Goal: Find specific page/section

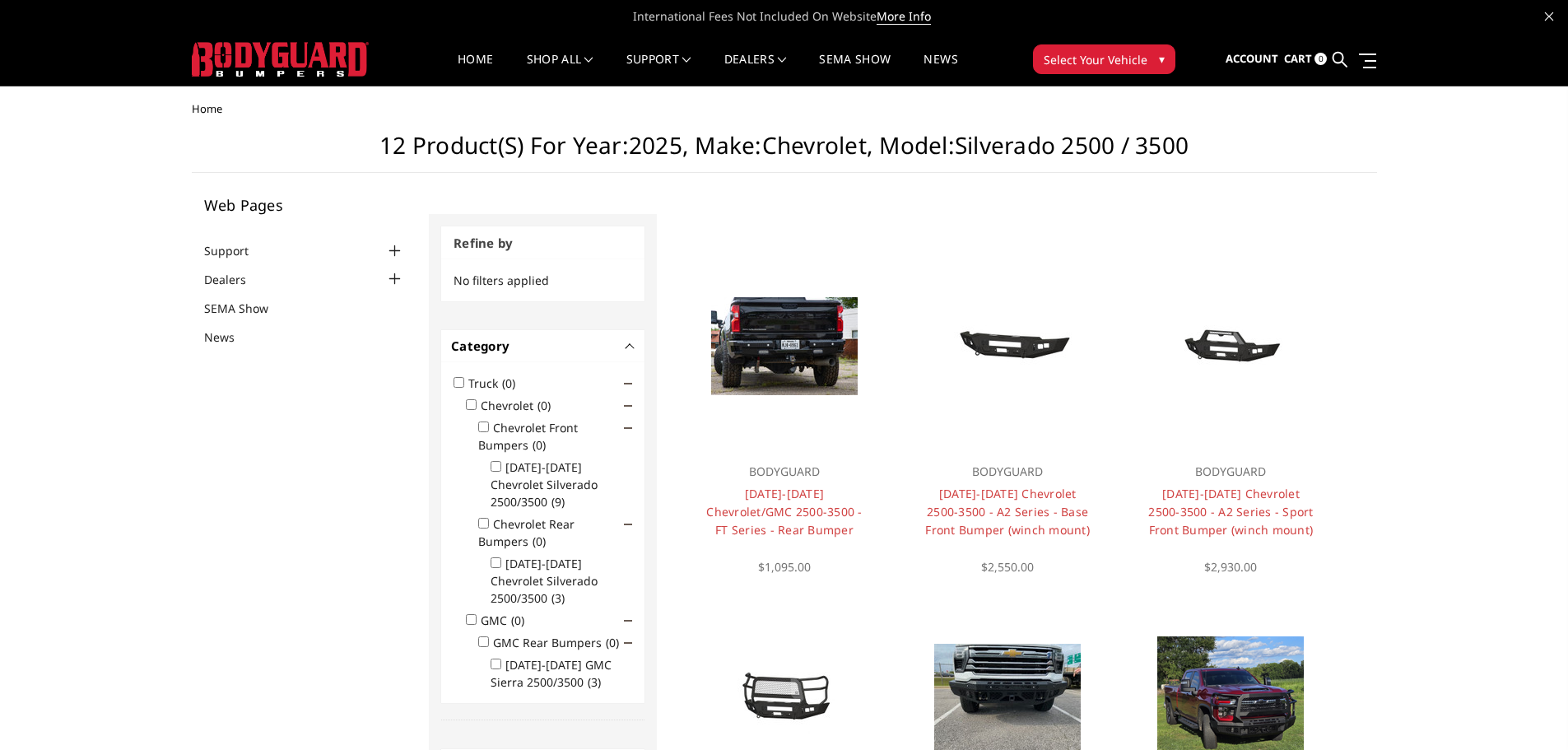
click at [1073, 57] on span "Select Your Vehicle" at bounding box center [1096, 59] width 103 height 17
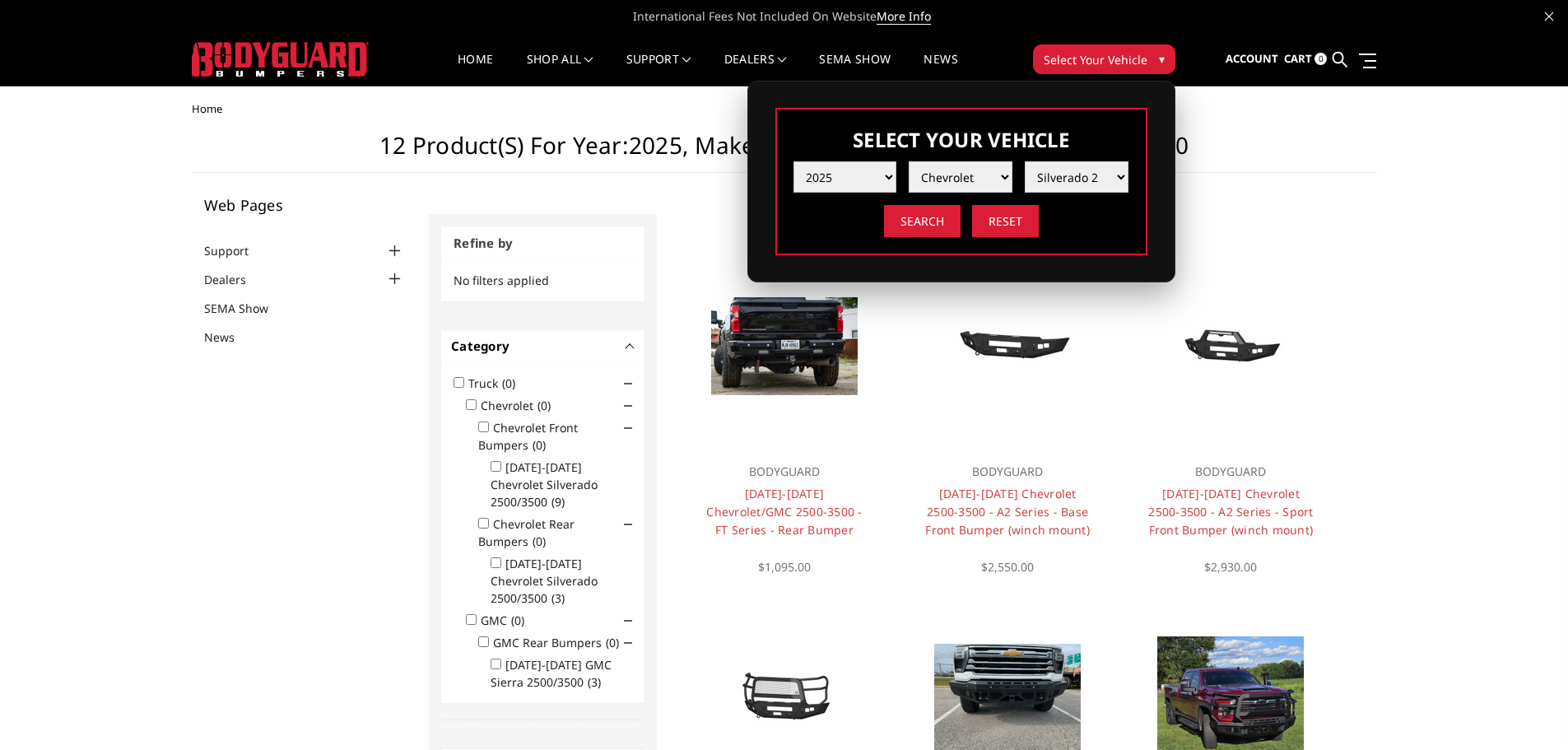
click at [841, 177] on select "Year [DATE] 2024 2023 2022 2021 2020 2019 2018 2017 2016 2015 2014 2013 2012 20…" at bounding box center [846, 177] width 103 height 31
select select "yr_1999"
click at [794, 162] on select "Year [DATE] 2024 2023 2022 2021 2020 2019 2018 2017 2016 2015 2014 2013 2012 20…" at bounding box center [846, 177] width 103 height 31
select select "-1"
click at [974, 178] on select "Make Ford Ram" at bounding box center [960, 177] width 103 height 31
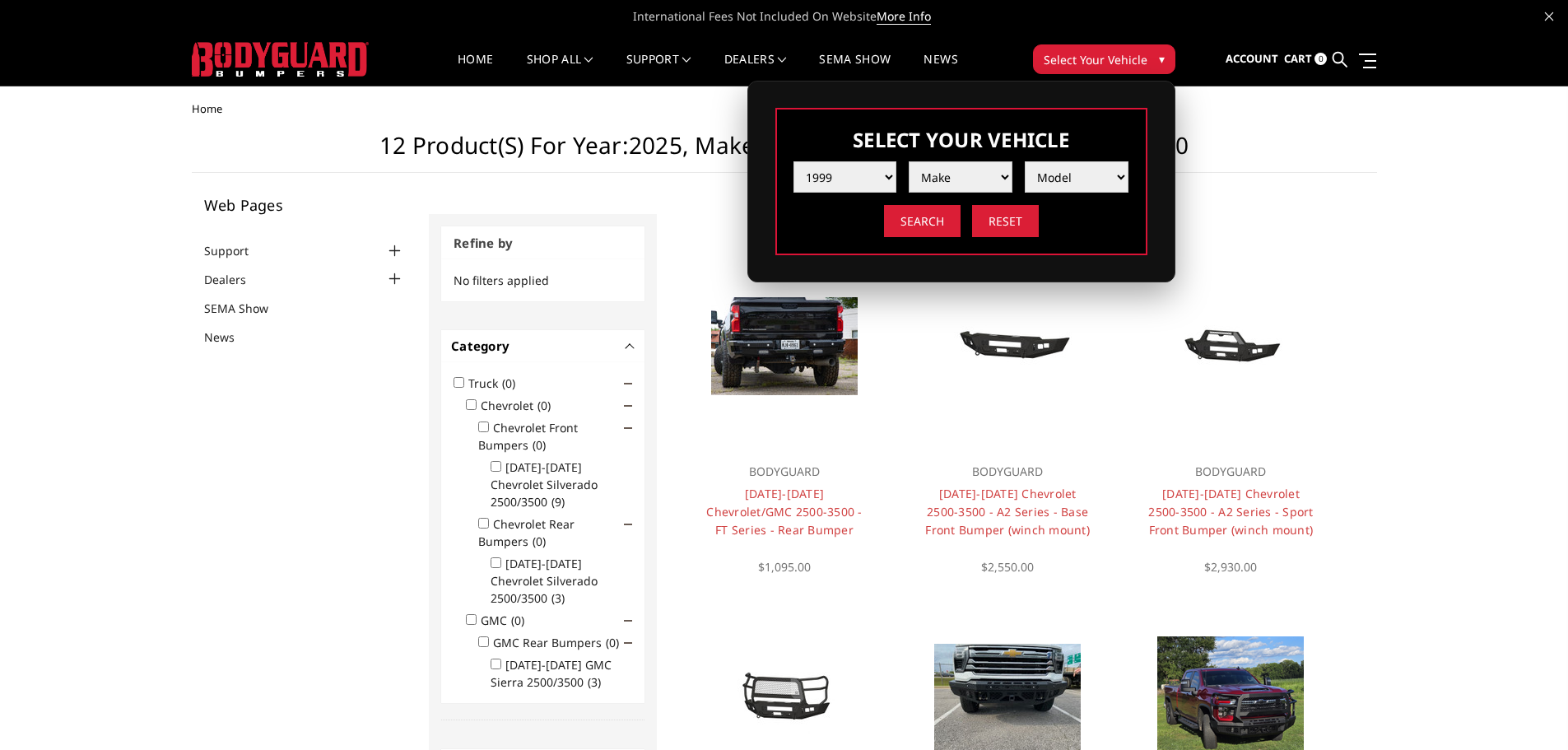
select select "mk_ford"
click at [909, 162] on select "Make Ford Ram" at bounding box center [960, 177] width 103 height 31
click at [1085, 181] on select "Model Excursion F250 / F350 F250 / F350" at bounding box center [1077, 177] width 103 height 31
select select "md_f250-f350"
click at [1025, 162] on select "Model Excursion F250 / F350 F250 / F350" at bounding box center [1077, 177] width 103 height 31
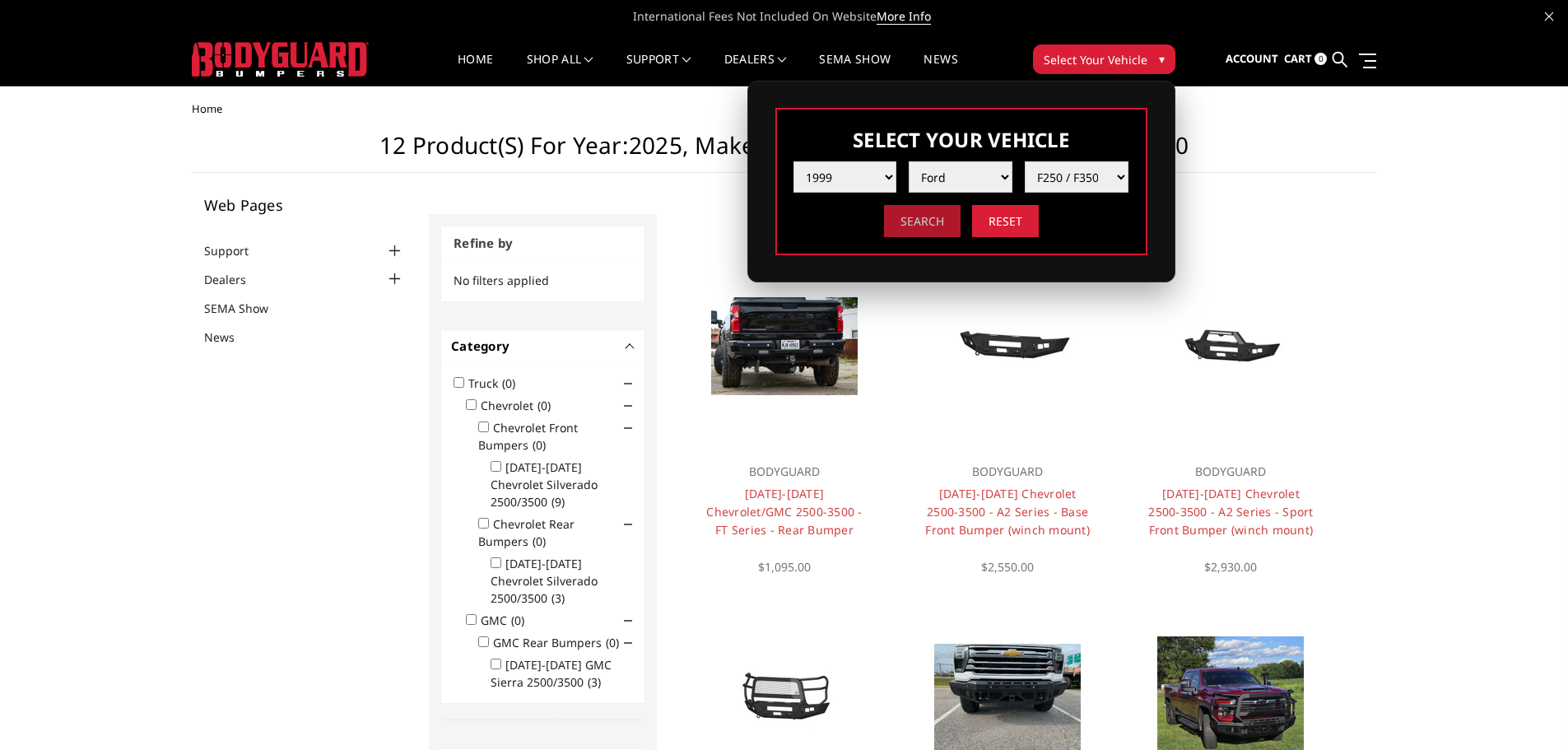
click at [929, 215] on input "Search" at bounding box center [922, 221] width 76 height 32
